Goal: Transaction & Acquisition: Purchase product/service

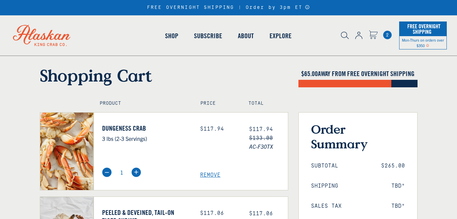
click at [358, 36] on img at bounding box center [359, 35] width 7 height 7
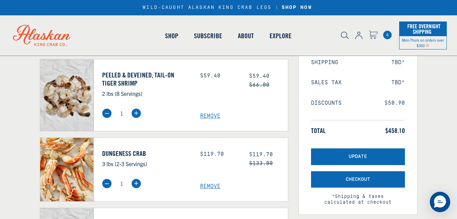
scroll to position [123, 0]
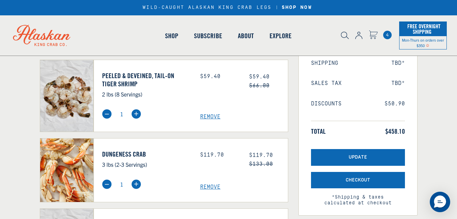
click at [207, 115] on span "Remove" at bounding box center [244, 116] width 88 height 6
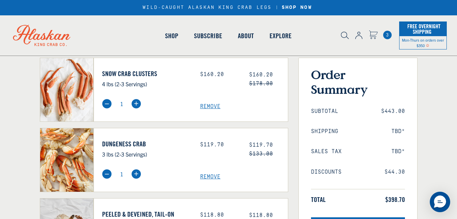
scroll to position [68, 0]
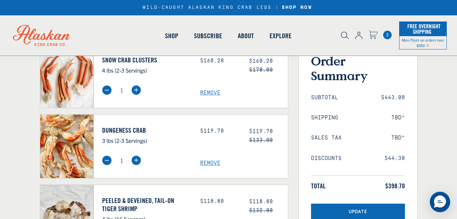
click at [208, 165] on span "Remove" at bounding box center [244, 163] width 88 height 6
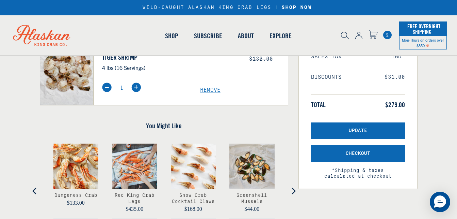
scroll to position [150, 0]
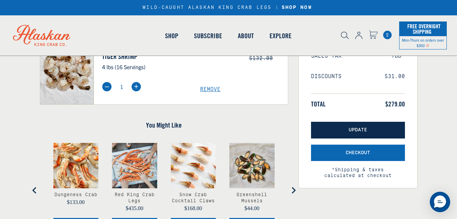
click at [366, 128] on span "Update" at bounding box center [358, 130] width 18 height 6
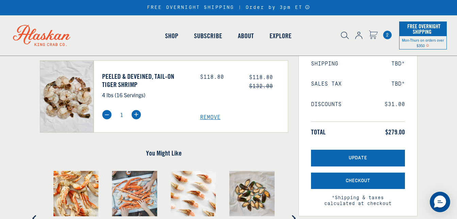
scroll to position [123, 0]
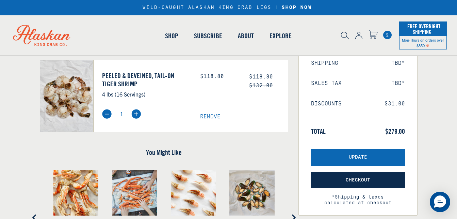
click at [366, 179] on span "Checkout" at bounding box center [358, 180] width 25 height 6
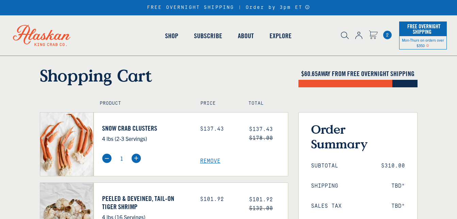
click at [207, 159] on span "Remove" at bounding box center [244, 161] width 88 height 6
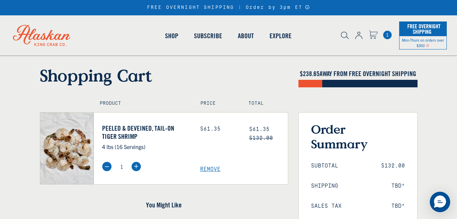
scroll to position [191, 0]
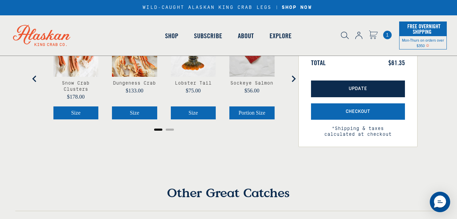
click at [358, 90] on span "Update" at bounding box center [358, 89] width 18 height 6
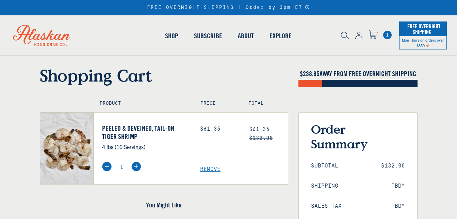
scroll to position [191, 0]
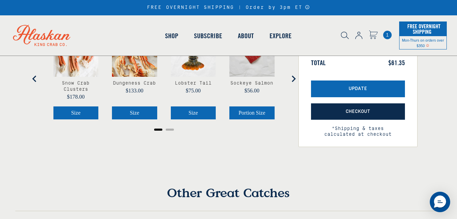
click at [358, 111] on span "Checkout" at bounding box center [358, 112] width 25 height 6
